Goal: Task Accomplishment & Management: Use online tool/utility

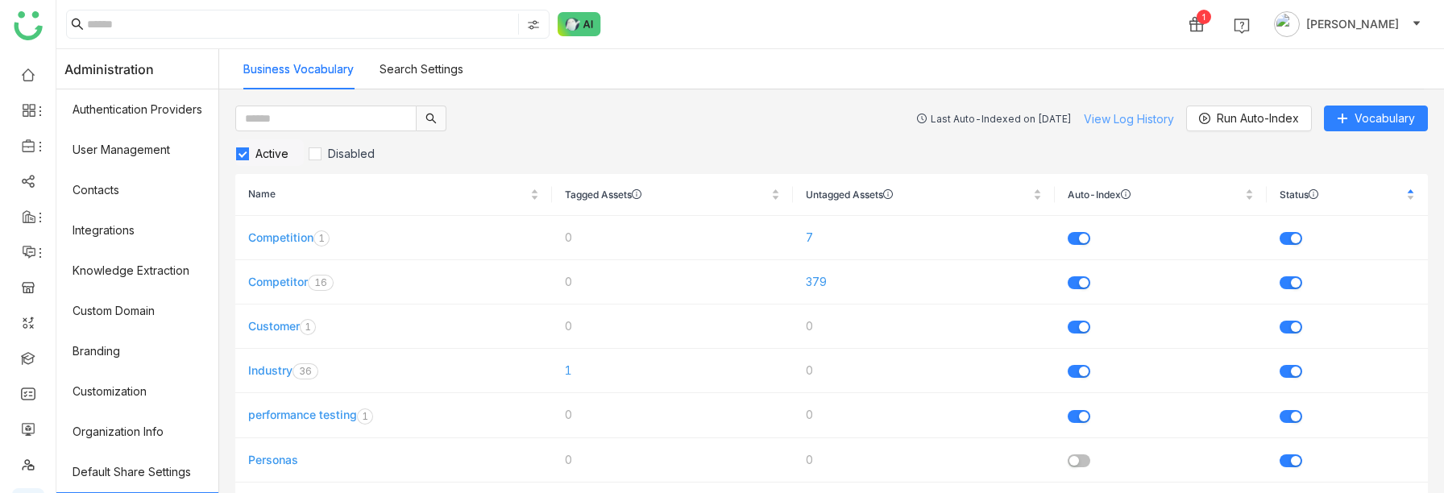
click at [1122, 123] on link "View Log History" at bounding box center [1129, 119] width 90 height 14
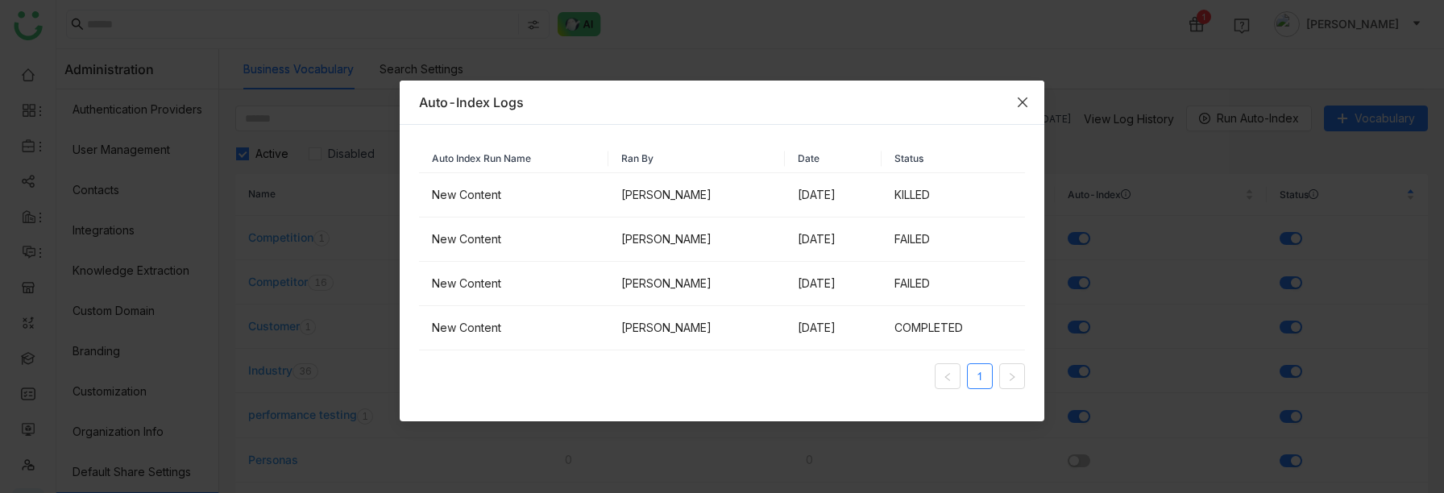
click at [1025, 102] on icon "Close" at bounding box center [1022, 102] width 13 height 13
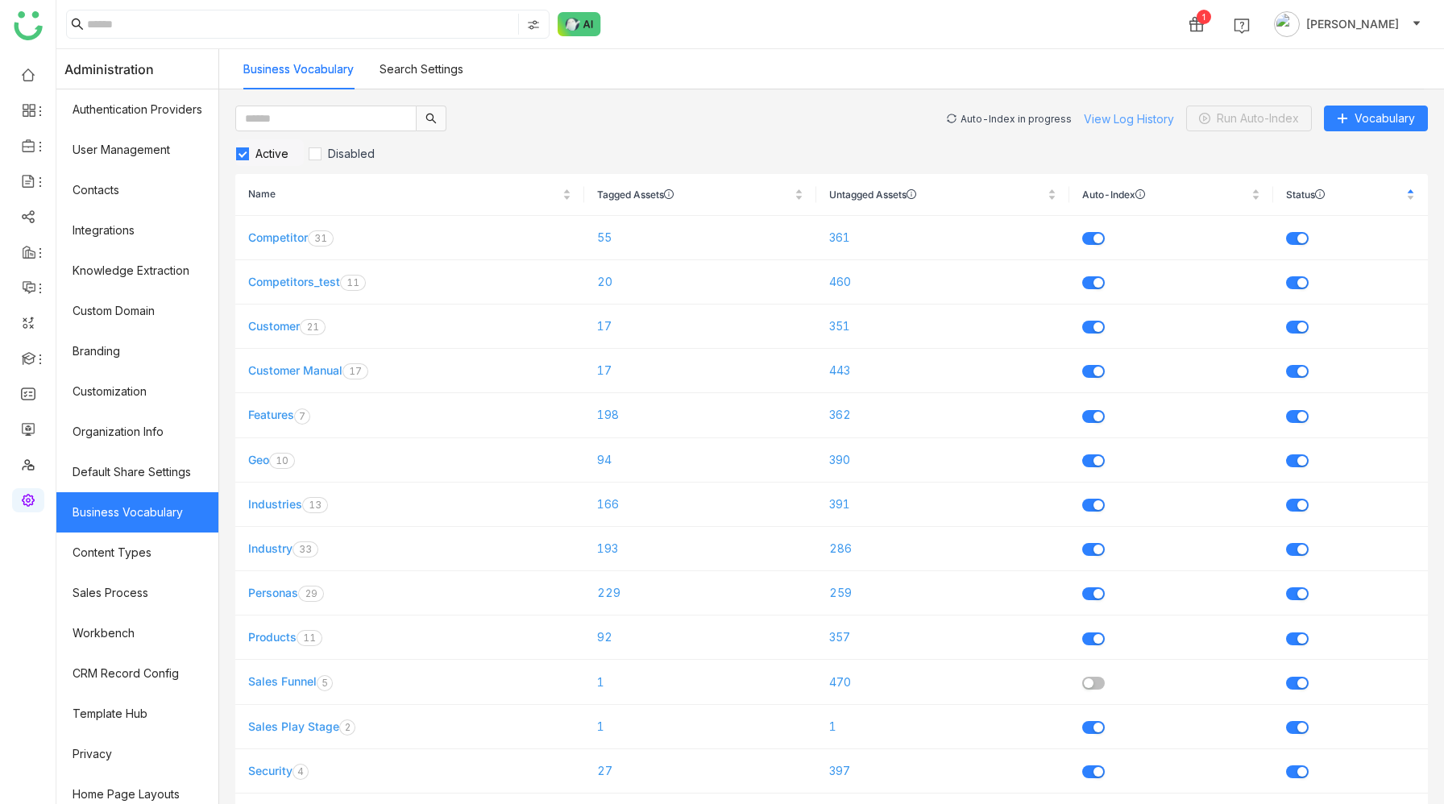
click at [1127, 117] on link "View Log History" at bounding box center [1129, 119] width 90 height 14
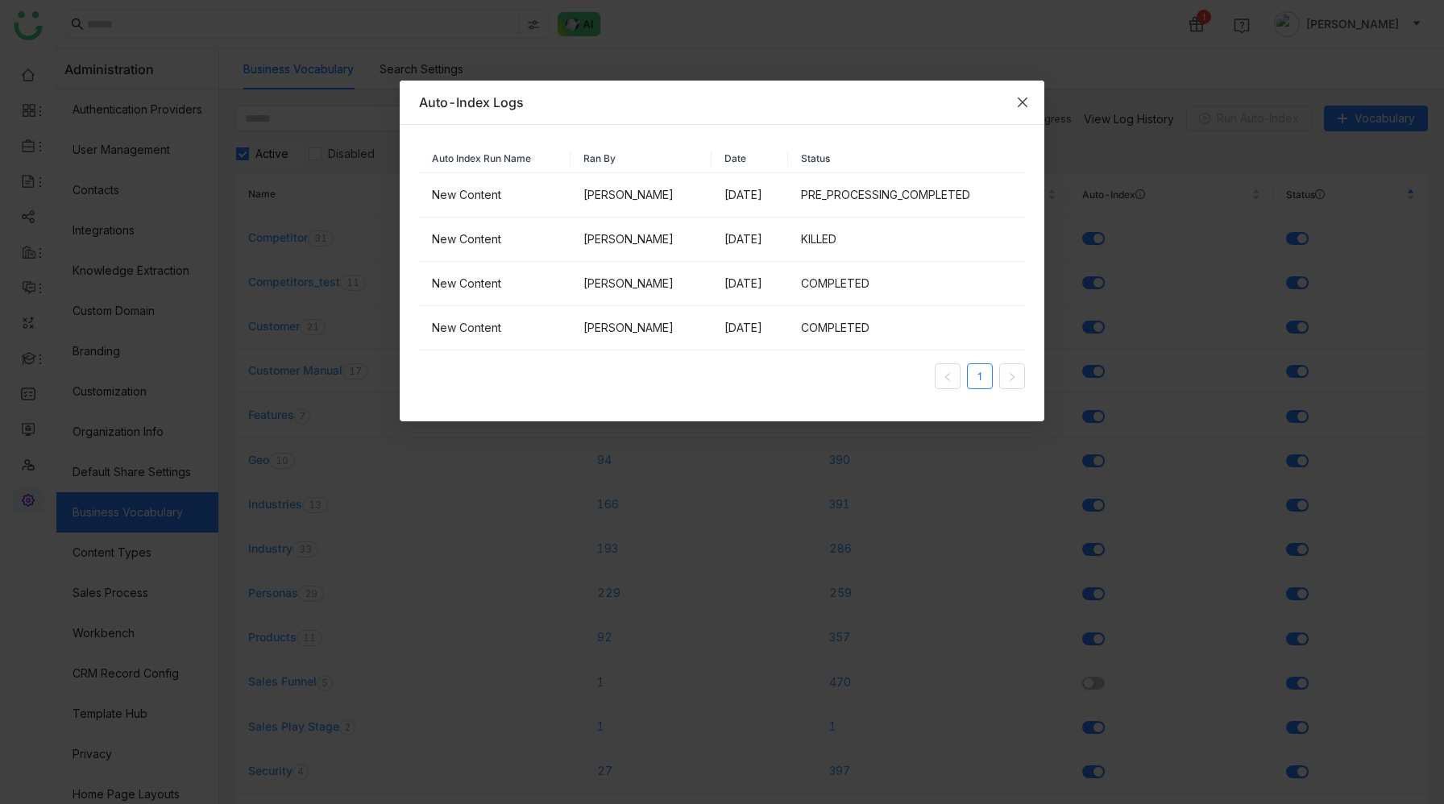
click at [1022, 102] on icon "Close" at bounding box center [1023, 103] width 10 height 10
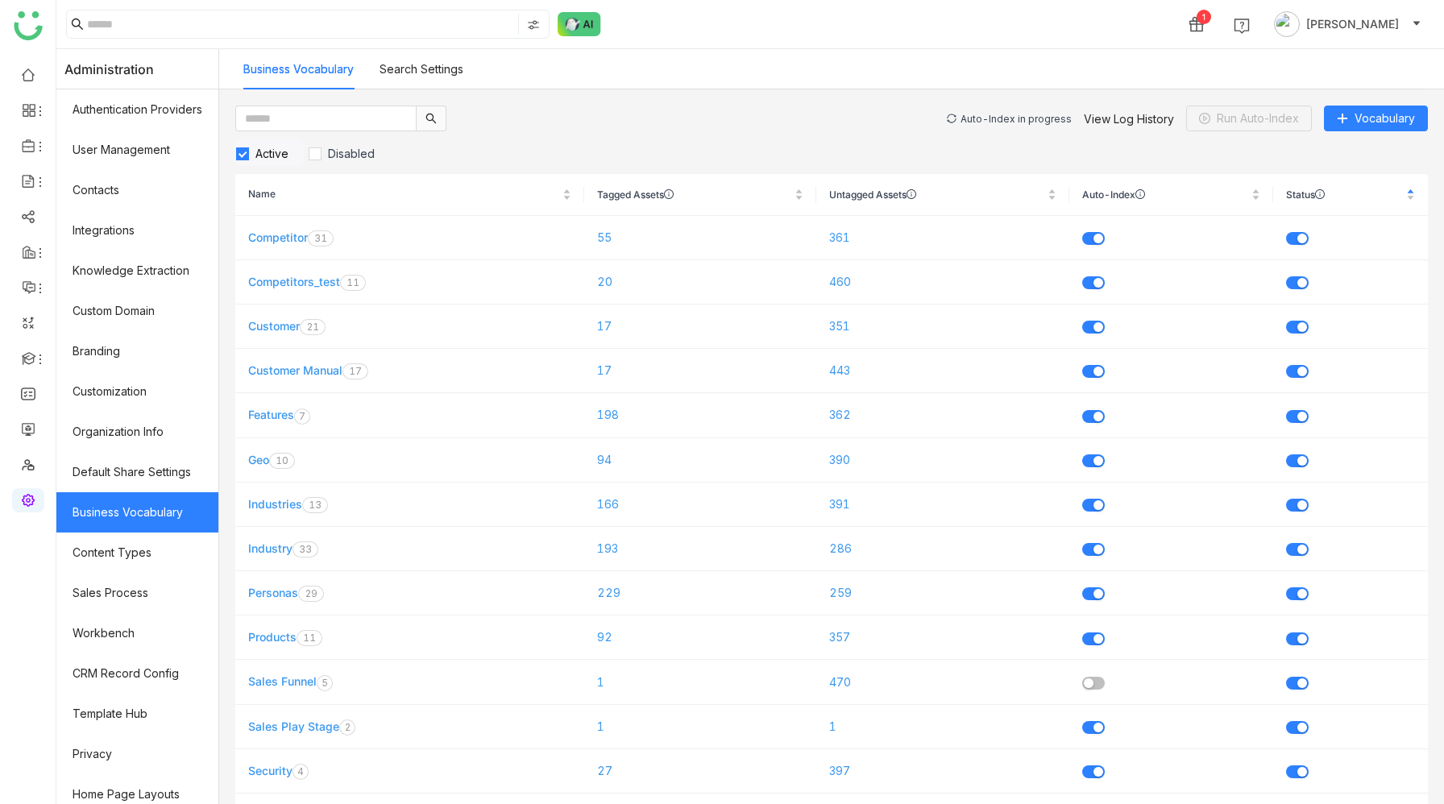
click at [991, 119] on div "Auto-Index in progress" at bounding box center [1016, 119] width 111 height 12
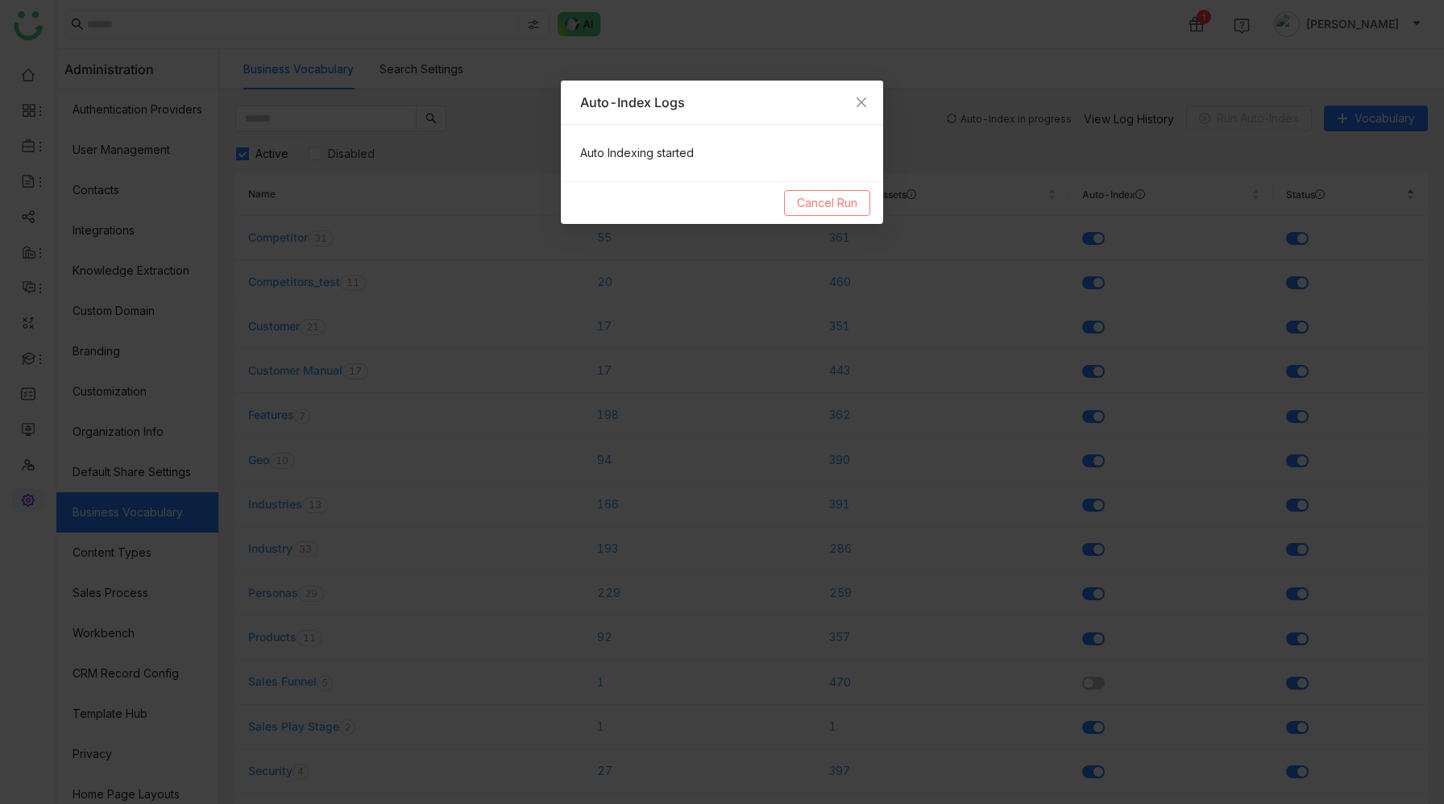
click at [846, 202] on span "Cancel Run" at bounding box center [827, 203] width 60 height 18
